Goal: Navigation & Orientation: Find specific page/section

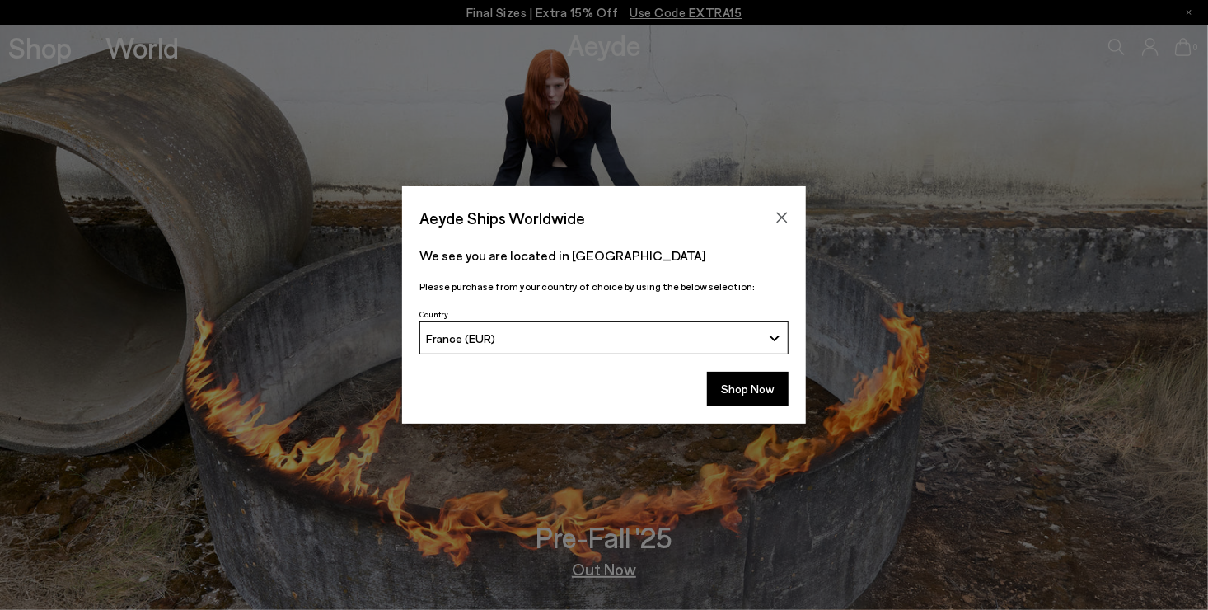
click at [780, 218] on icon "Close" at bounding box center [781, 217] width 13 height 13
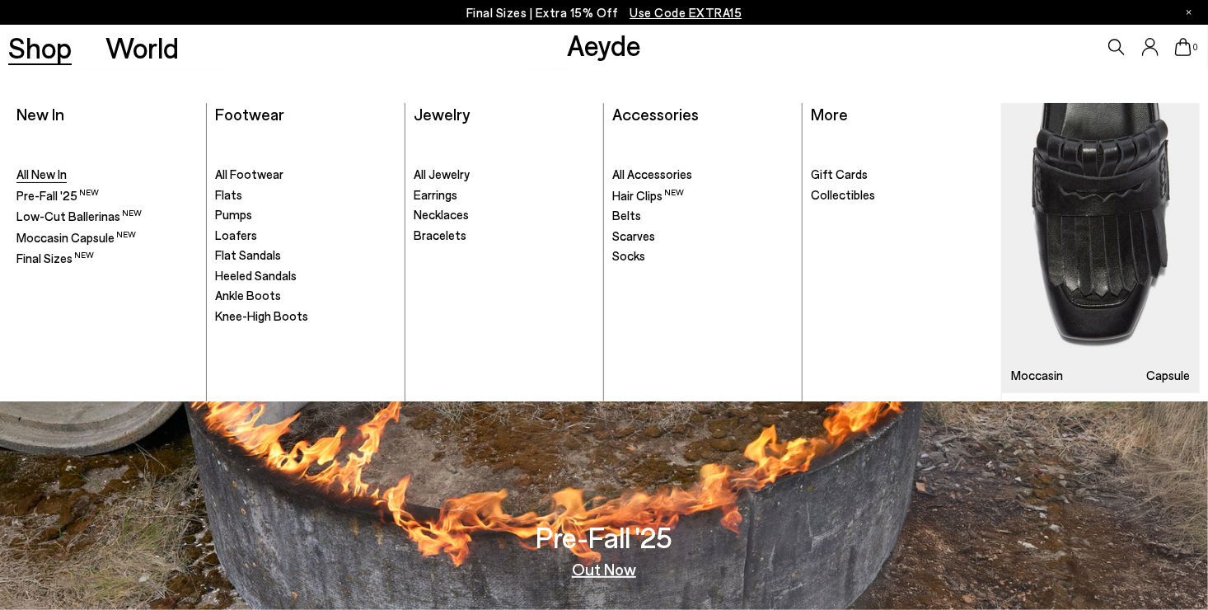
click at [37, 171] on span "All New In" at bounding box center [41, 173] width 50 height 15
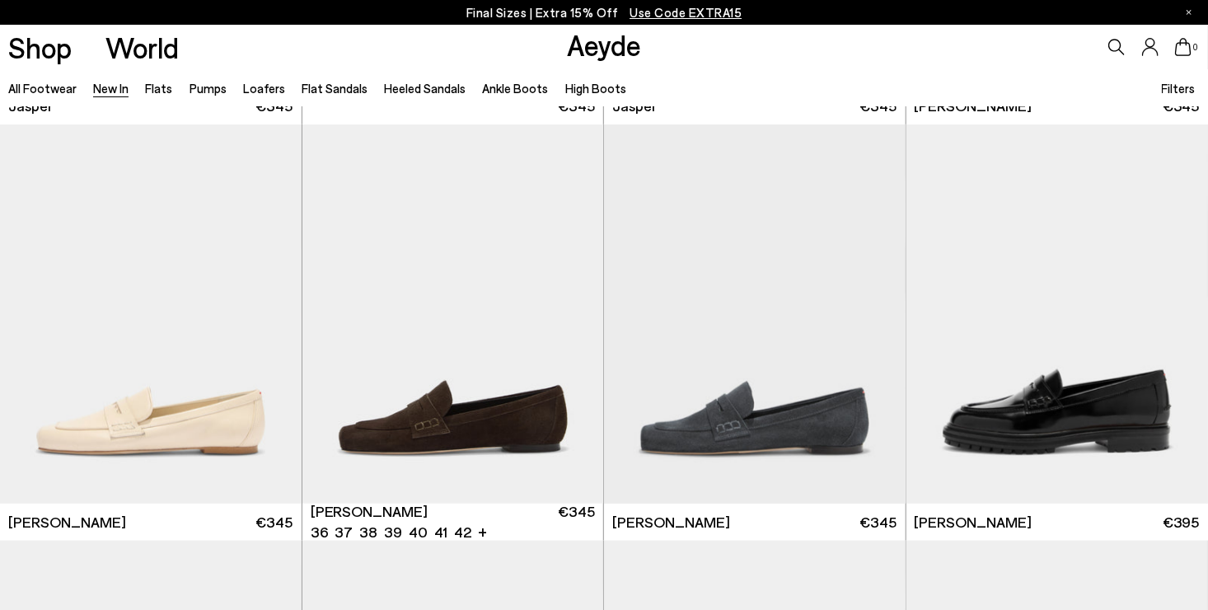
scroll to position [824, 0]
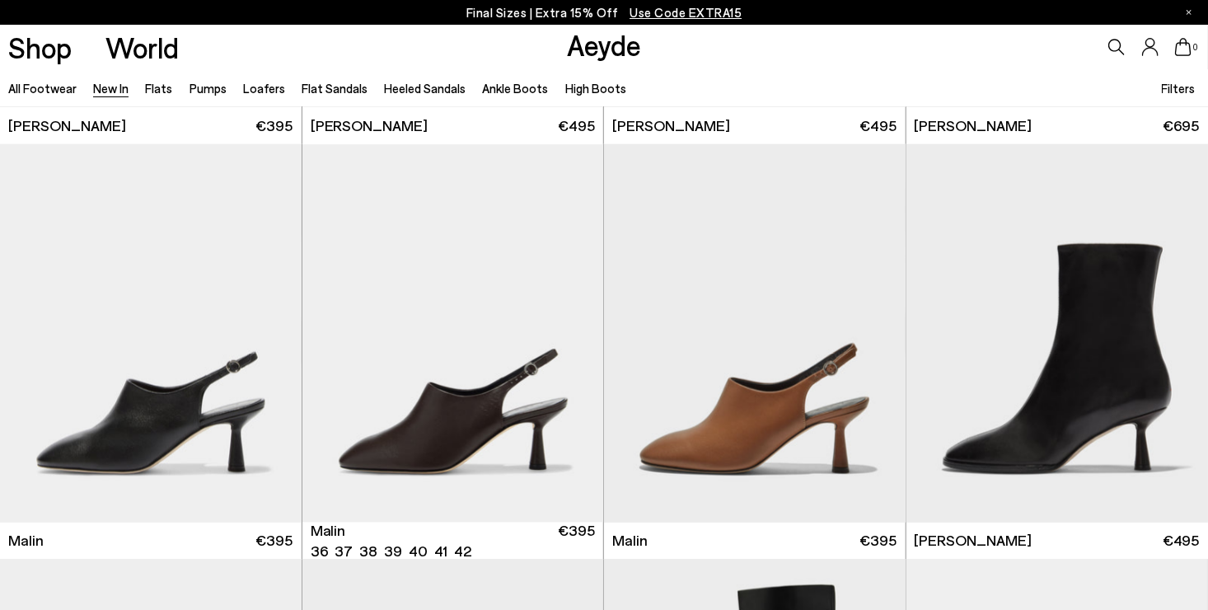
scroll to position [4121, 0]
